Goal: Download file/media

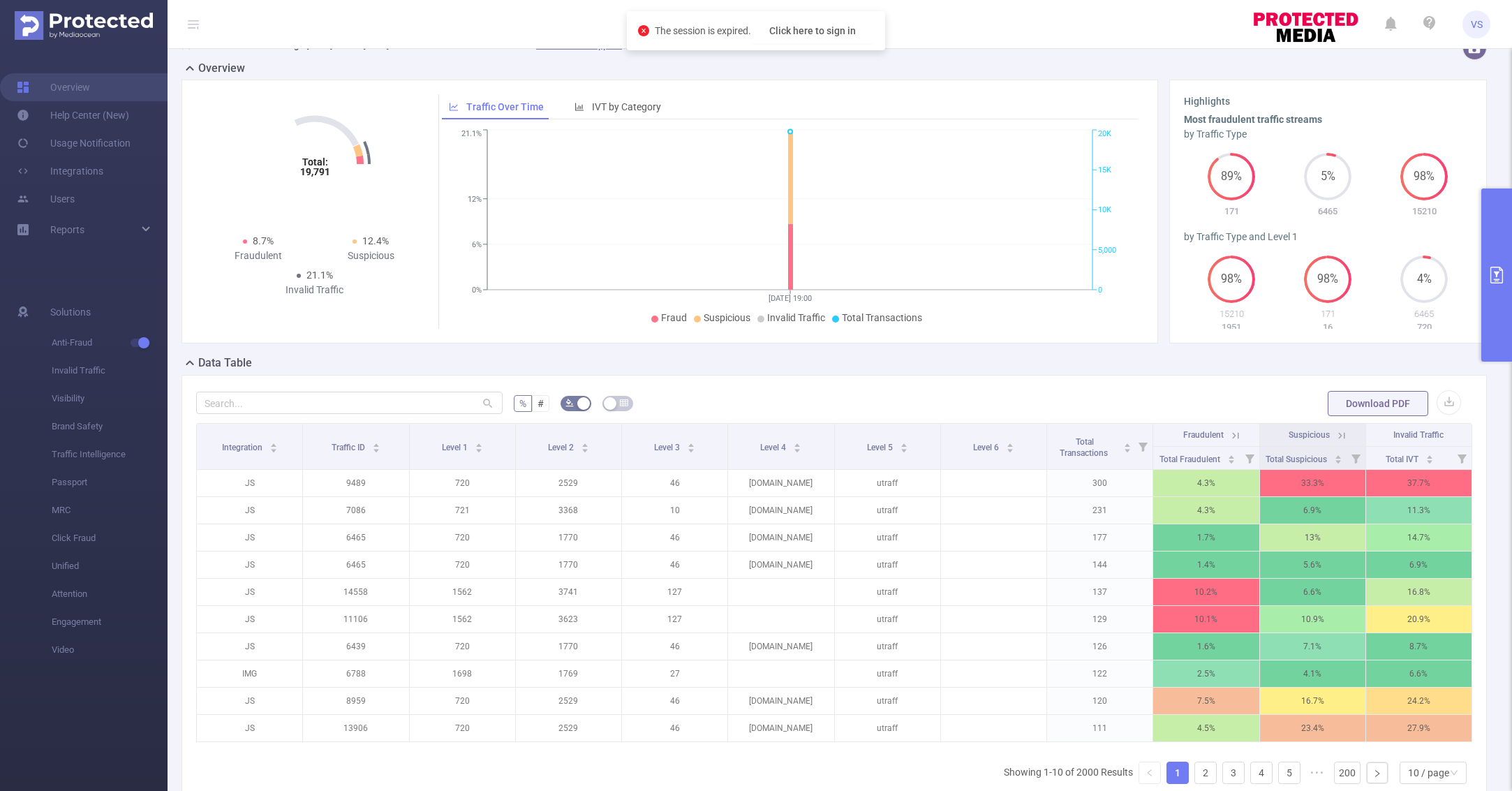
scroll to position [136, 0]
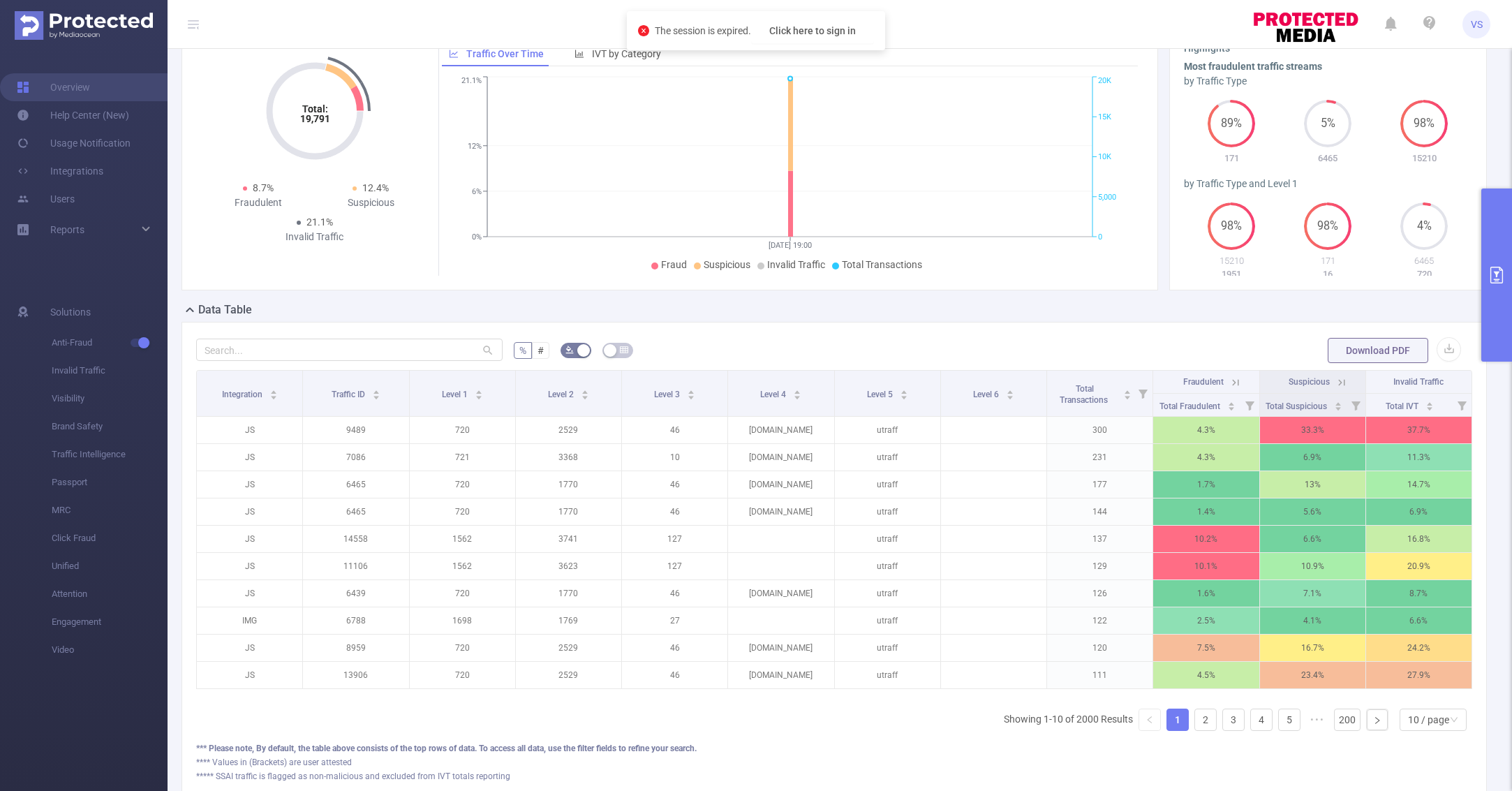
click at [1496, 256] on button "primary" at bounding box center [1497, 275] width 31 height 174
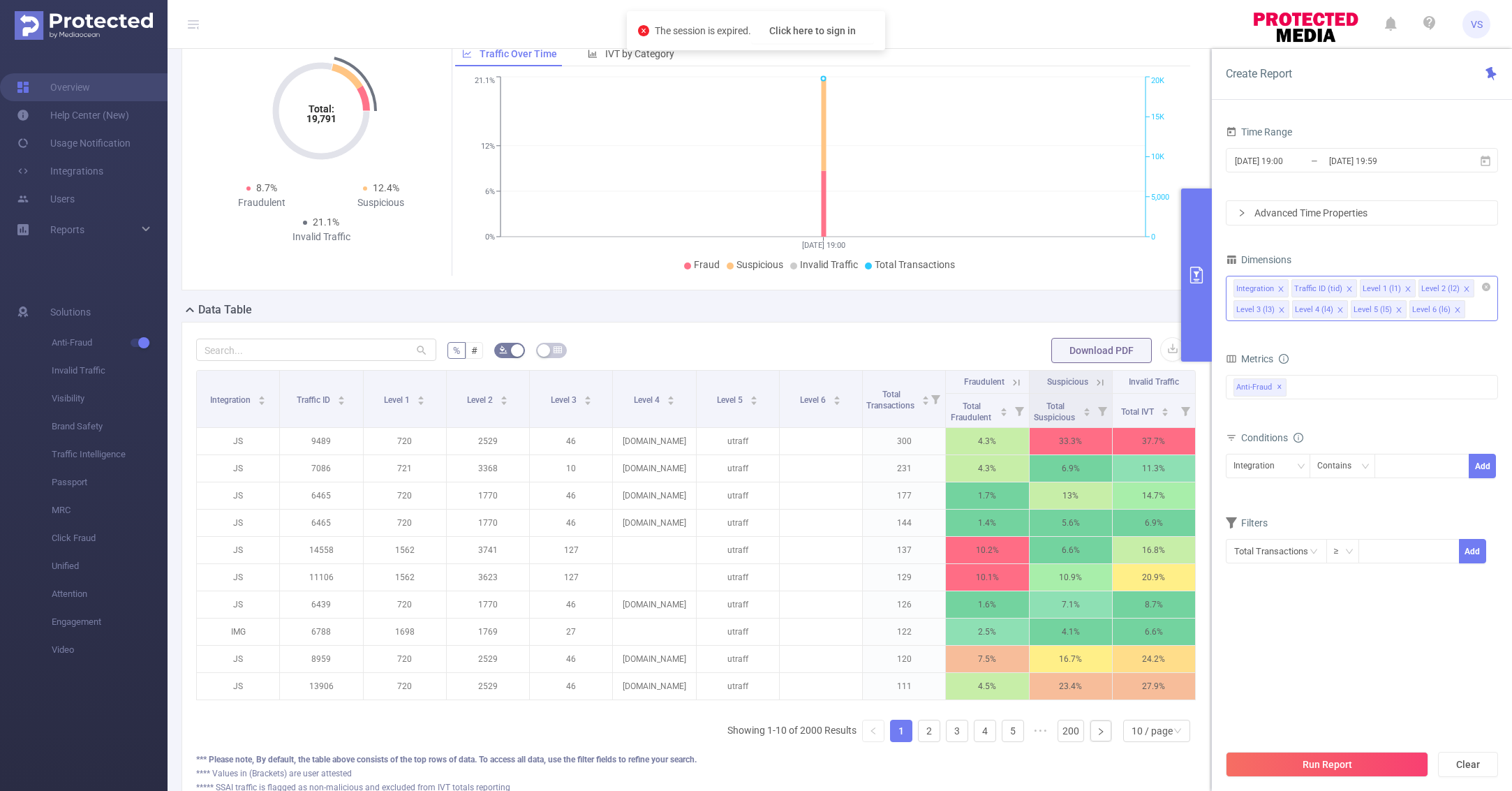
click at [1396, 312] on icon "icon: close" at bounding box center [1399, 311] width 7 height 9
click at [1094, 310] on div "Data Table" at bounding box center [701, 311] width 1040 height 20
click at [1369, 764] on button "Run Report" at bounding box center [1327, 764] width 203 height 25
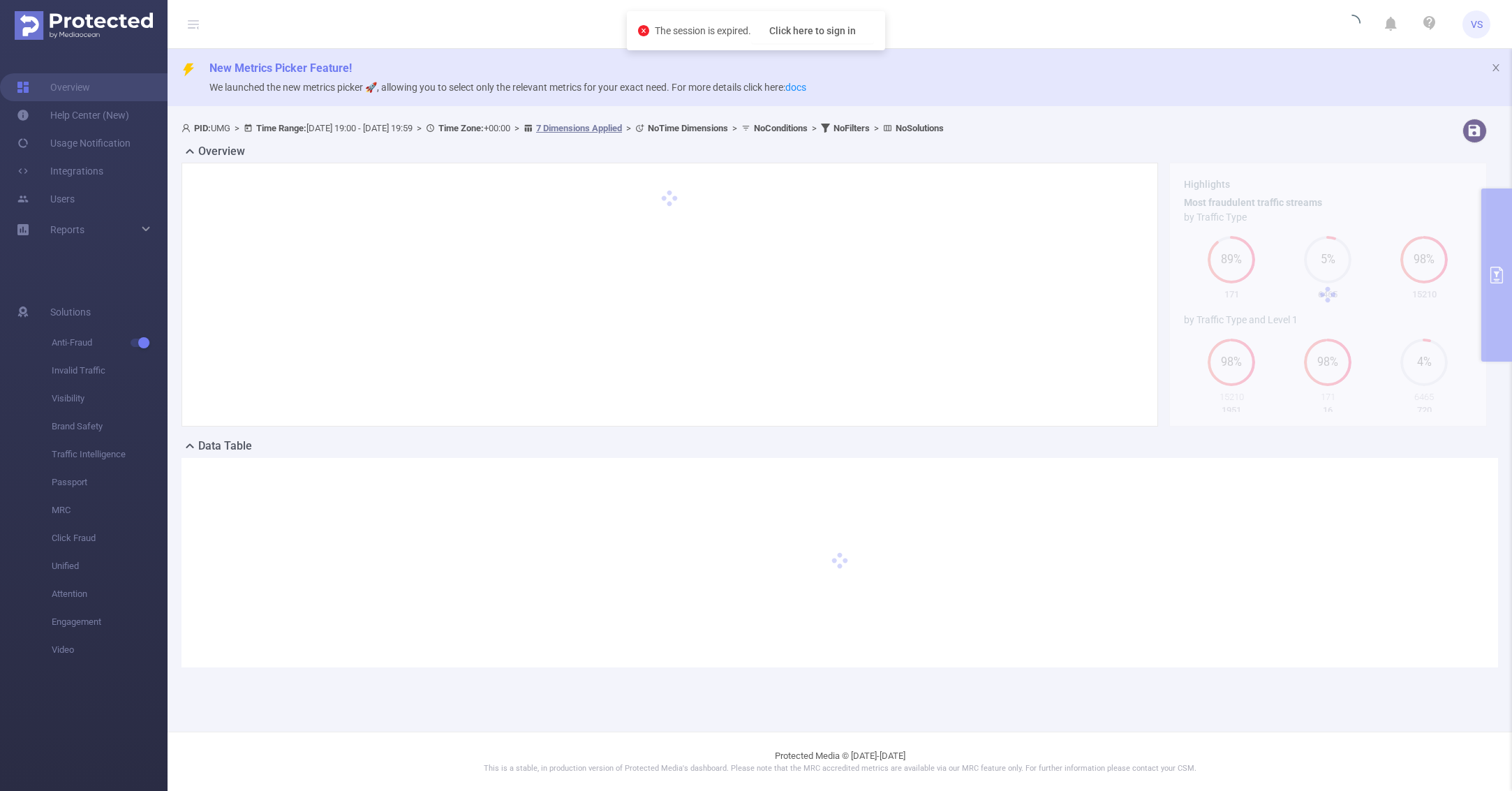
scroll to position [0, 0]
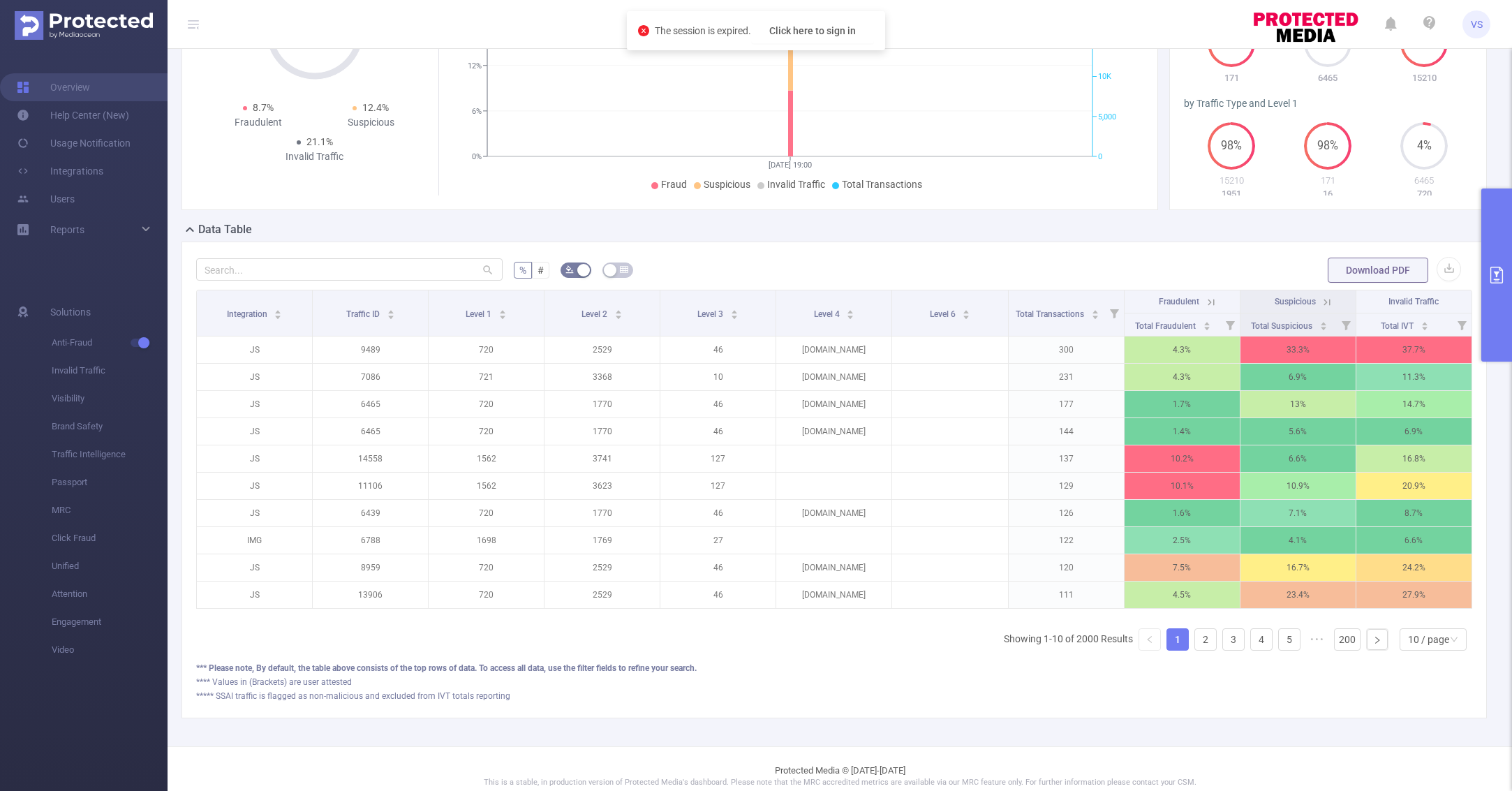
scroll to position [227, 0]
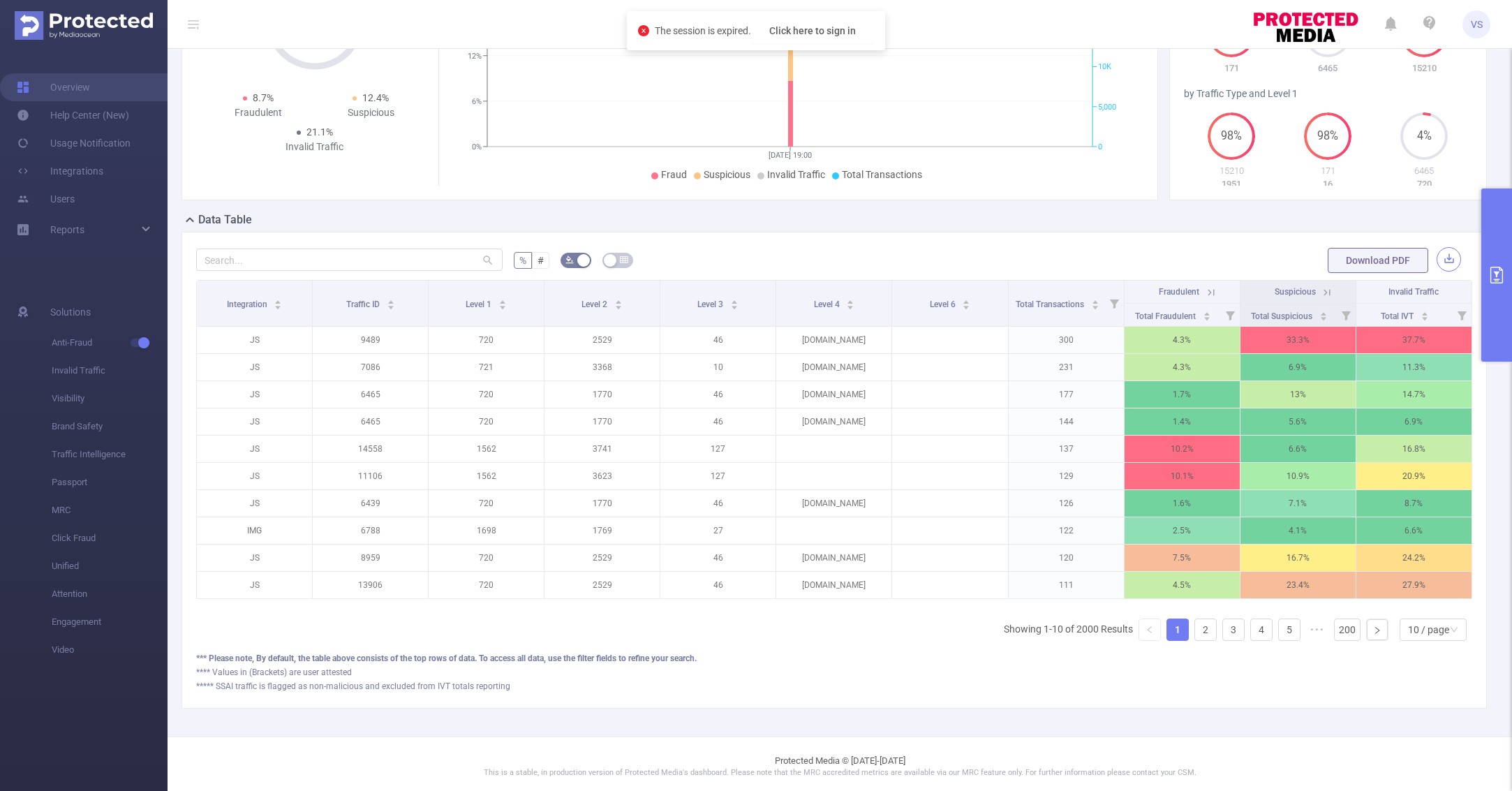
click at [1456, 261] on button "button" at bounding box center [1449, 259] width 25 height 25
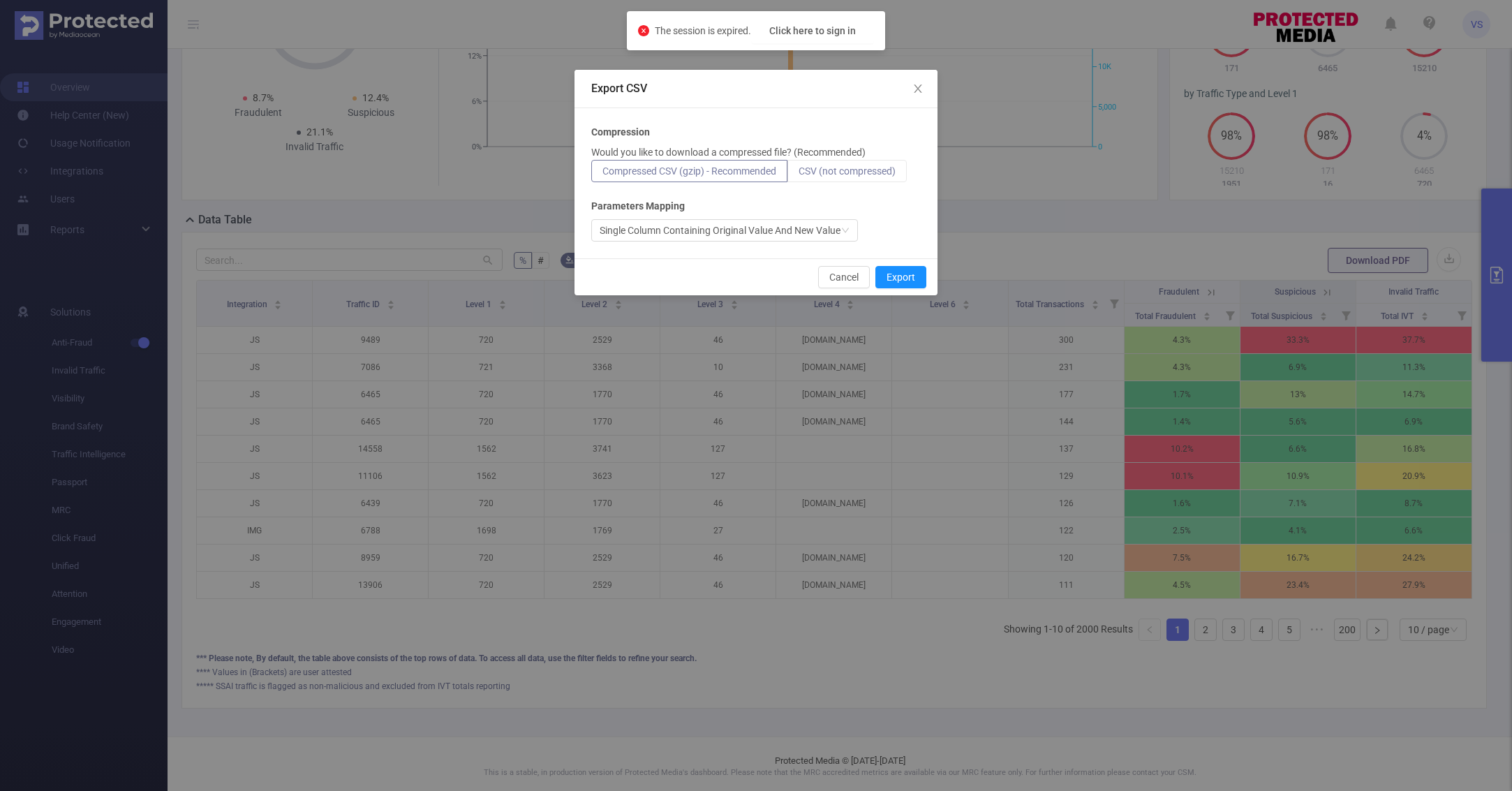
click at [847, 177] on span "CSV (not compressed)" at bounding box center [847, 171] width 97 height 11
click at [798, 174] on input "CSV (not compressed)" at bounding box center [798, 174] width 0 height 0
radio input "true"
radio input "false"
click at [896, 273] on button "Export" at bounding box center [901, 277] width 51 height 22
